Goal: Task Accomplishment & Management: Manage account settings

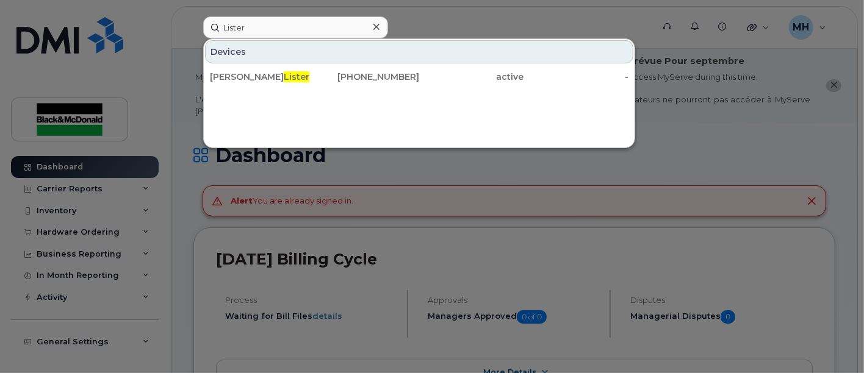
click at [747, 142] on div at bounding box center [432, 186] width 864 height 373
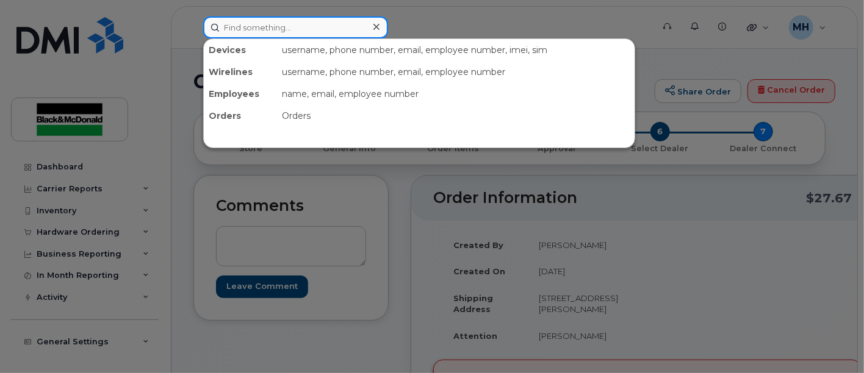
drag, startPoint x: 282, startPoint y: 30, endPoint x: 289, endPoint y: 30, distance: 6.7
click at [282, 30] on input at bounding box center [295, 27] width 185 height 22
type input "rouble"
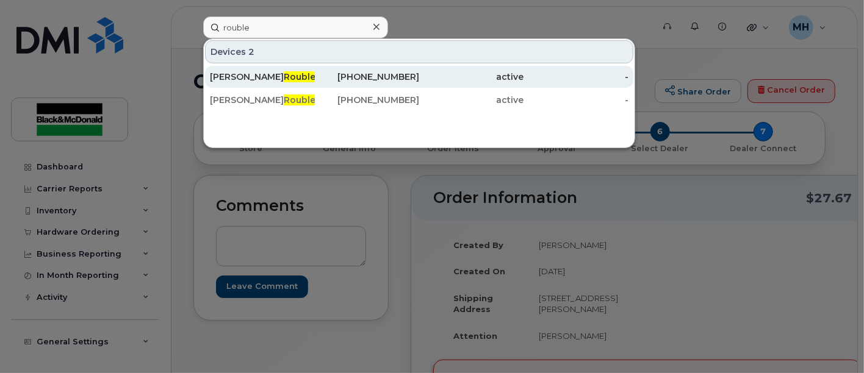
drag, startPoint x: 242, startPoint y: 73, endPoint x: 279, endPoint y: 71, distance: 36.6
click at [284, 73] on span "Rouble" at bounding box center [300, 76] width 32 height 11
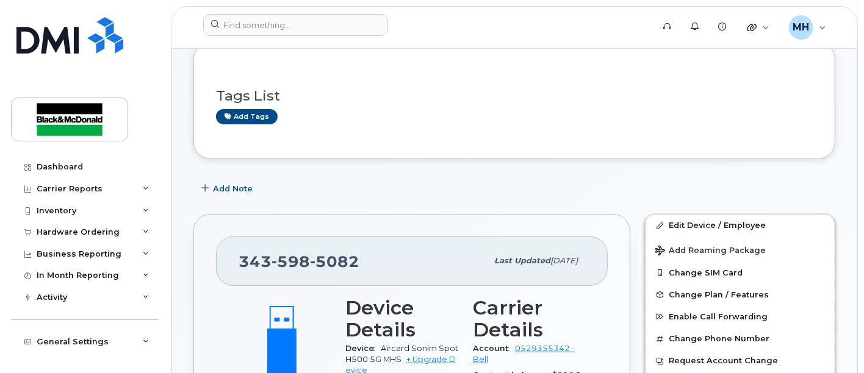
scroll to position [68, 0]
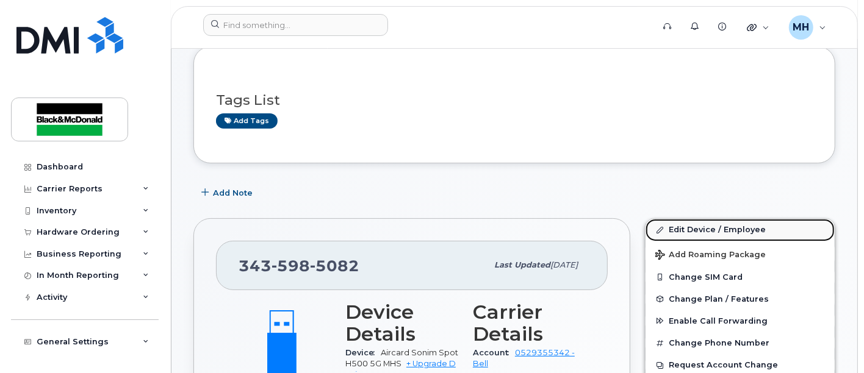
click at [728, 231] on link "Edit Device / Employee" at bounding box center [739, 230] width 189 height 22
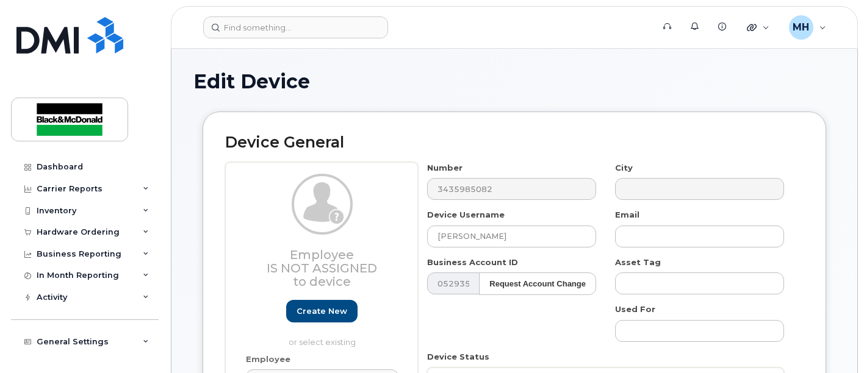
select select "14052545"
drag, startPoint x: 491, startPoint y: 238, endPoint x: 72, endPoint y: 258, distance: 419.5
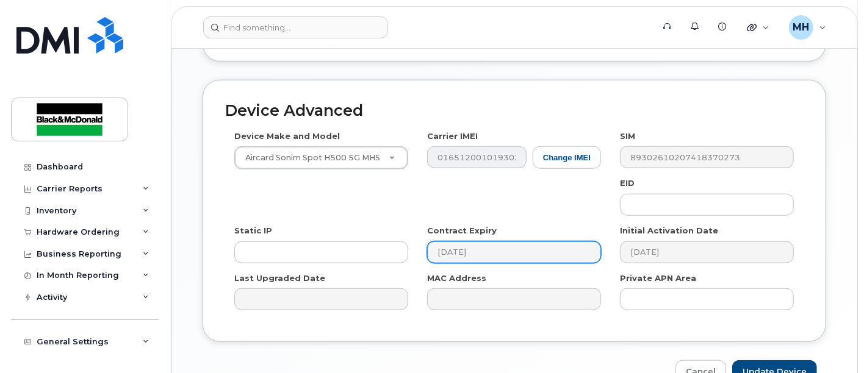
scroll to position [718, 0]
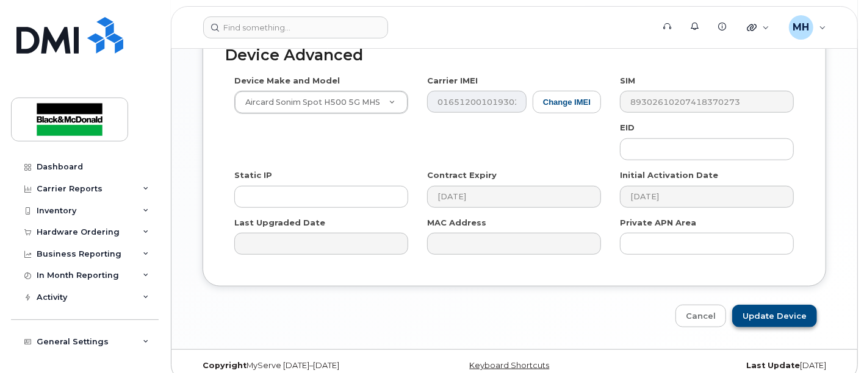
type input "Utility Modem"
click at [763, 305] on input "Update Device" at bounding box center [774, 316] width 85 height 23
type input "Saving..."
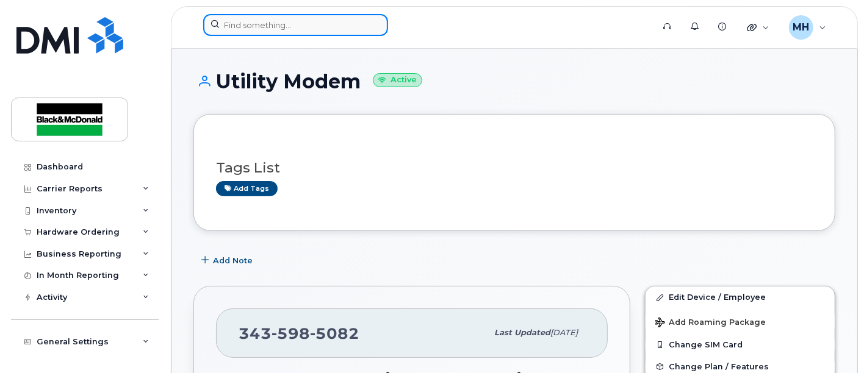
click at [271, 30] on input at bounding box center [295, 25] width 185 height 22
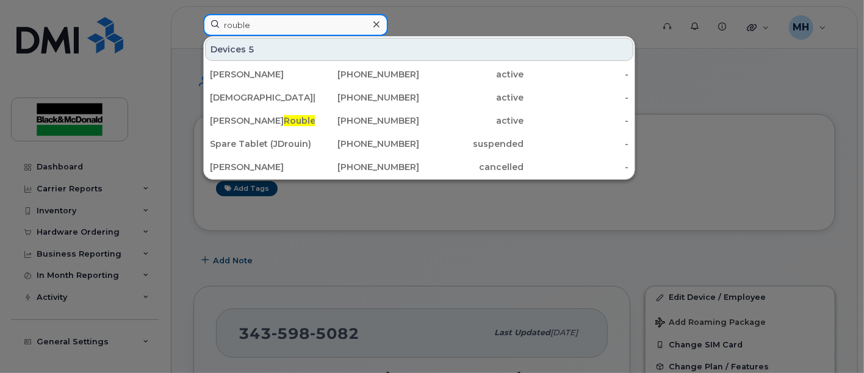
type input "rouble"
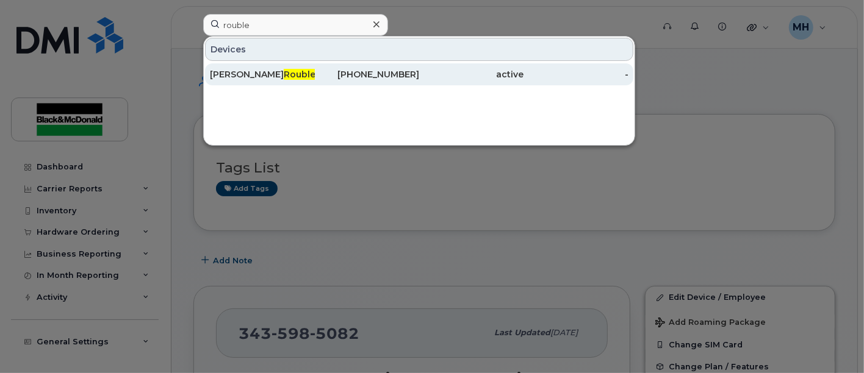
click at [235, 68] on div "[PERSON_NAME]" at bounding box center [262, 74] width 105 height 12
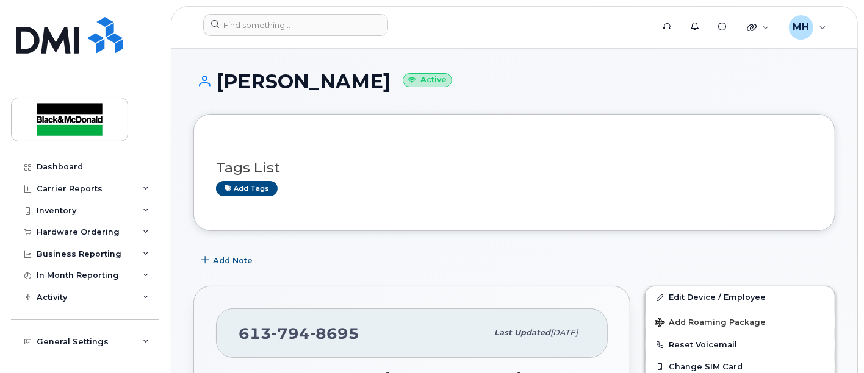
scroll to position [135, 0]
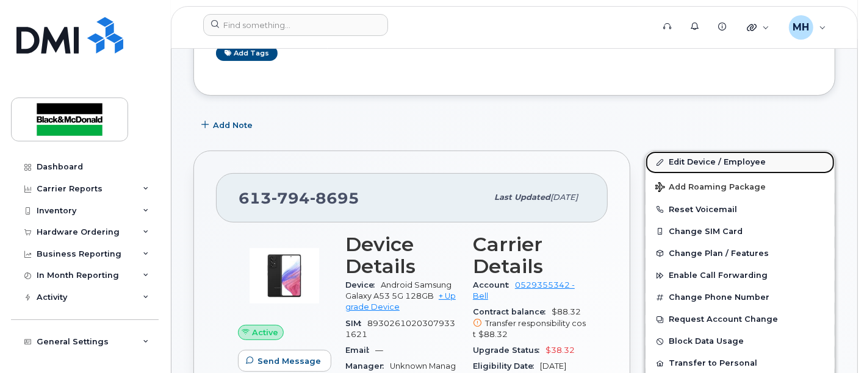
click at [726, 160] on link "Edit Device / Employee" at bounding box center [739, 162] width 189 height 22
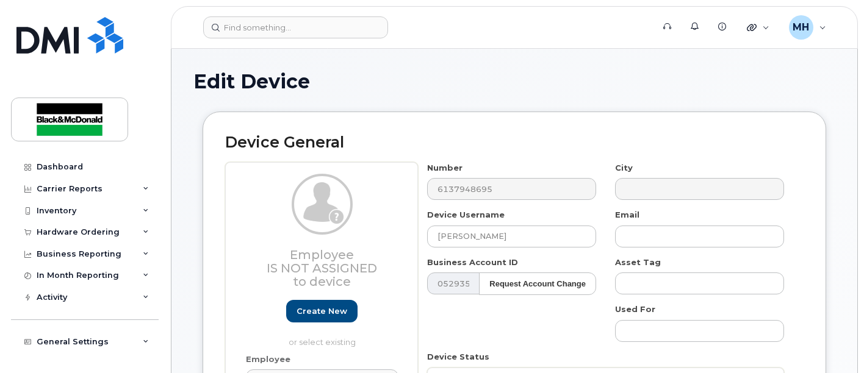
select select "14052545"
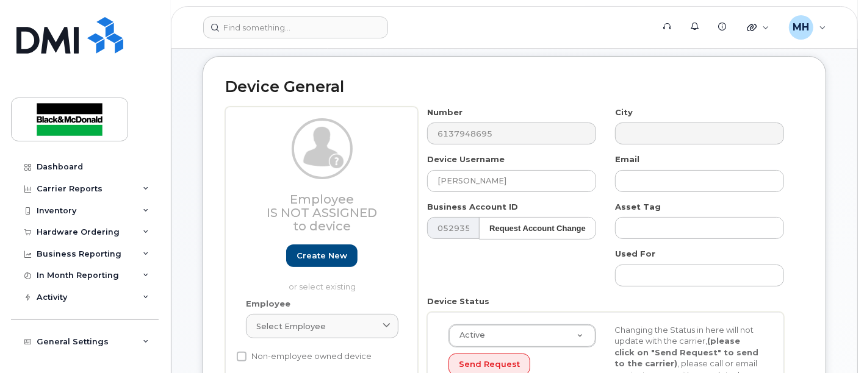
scroll to position [135, 0]
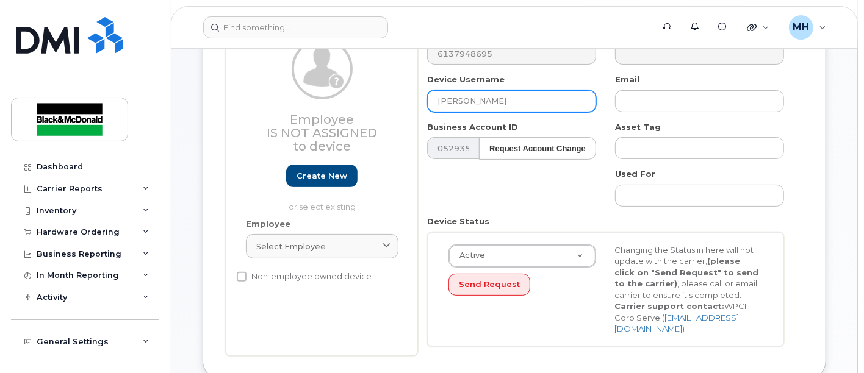
drag, startPoint x: 436, startPoint y: 102, endPoint x: 442, endPoint y: 100, distance: 6.4
click at [437, 101] on input "[PERSON_NAME]" at bounding box center [511, 101] width 169 height 22
drag, startPoint x: 574, startPoint y: 99, endPoint x: 580, endPoint y: 101, distance: 6.2
click at [576, 98] on input "Spare phone (was assigned to JRouble" at bounding box center [511, 101] width 169 height 22
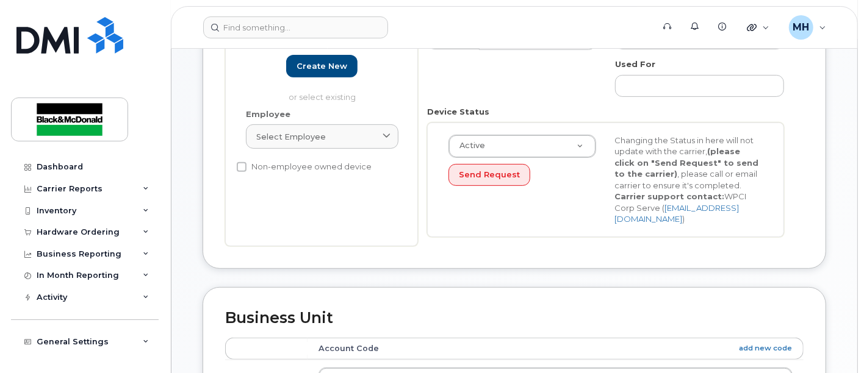
scroll to position [339, 0]
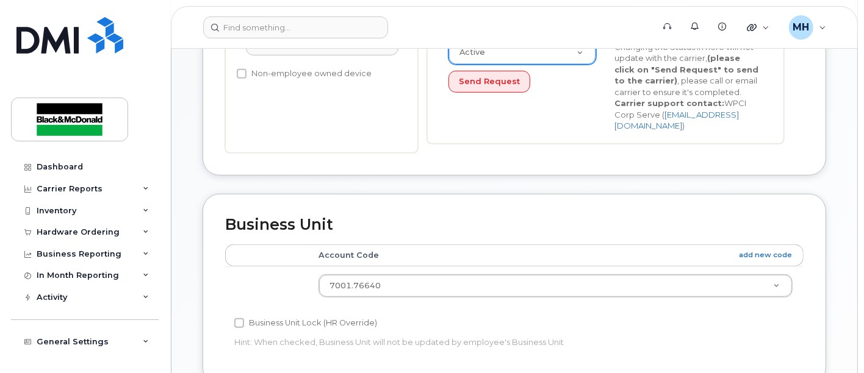
type input "Spare phone (was assigned to JRouble)"
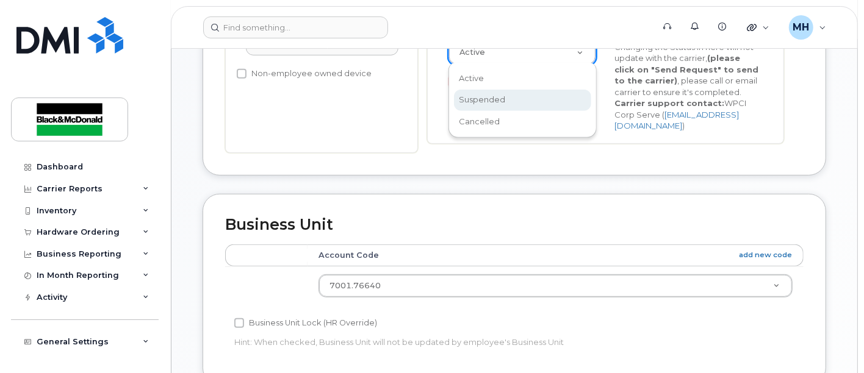
select select "suspended"
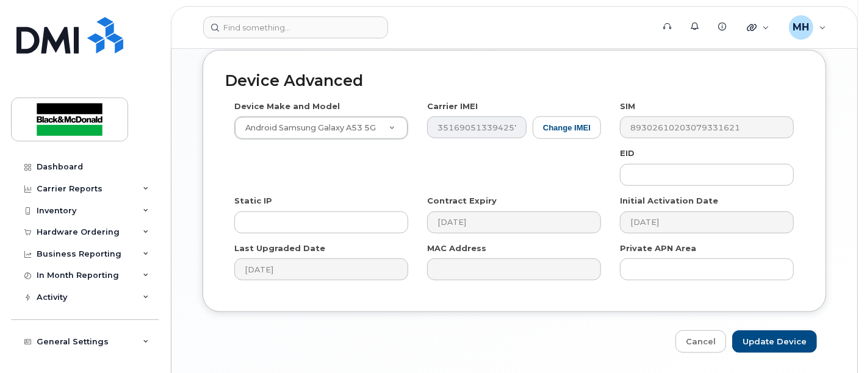
scroll to position [718, 0]
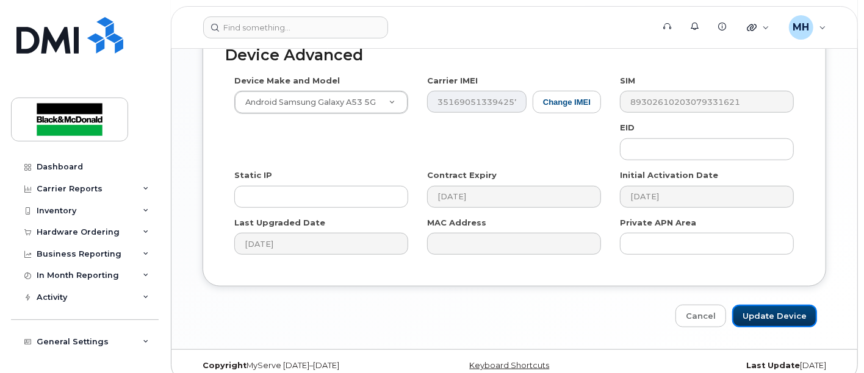
drag, startPoint x: 783, startPoint y: 297, endPoint x: 662, endPoint y: 331, distance: 125.3
click at [784, 305] on input "Update Device" at bounding box center [774, 316] width 85 height 23
type input "Saving..."
